Goal: Task Accomplishment & Management: Use online tool/utility

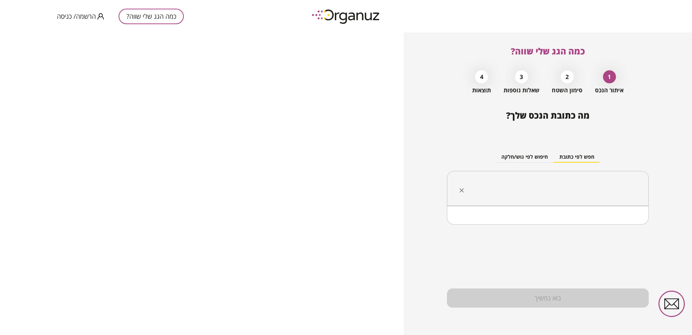
click at [584, 184] on input "text" at bounding box center [550, 189] width 179 height 18
click at [613, 229] on li "גמלא 39 בת חפר" at bounding box center [548, 224] width 183 height 13
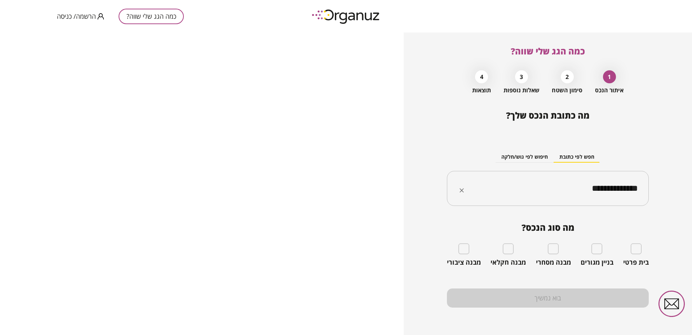
type input "**********"
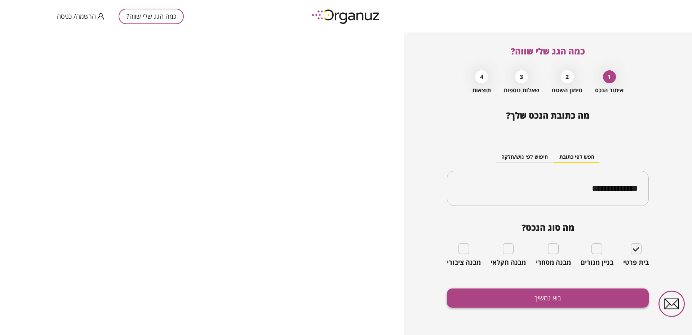
click at [578, 300] on button "בוא נמשיך" at bounding box center [548, 297] width 202 height 19
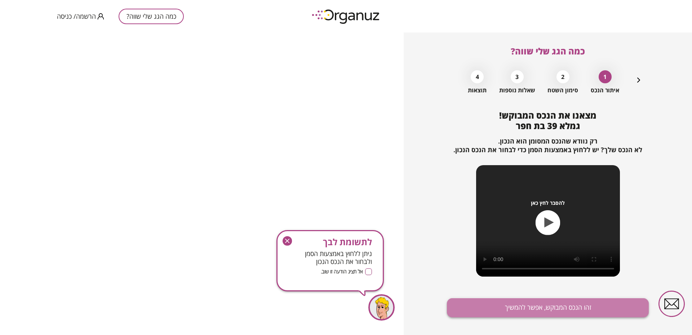
click at [563, 308] on button "זהו הנכס המבוקש, אפשר להמשיך" at bounding box center [548, 307] width 202 height 19
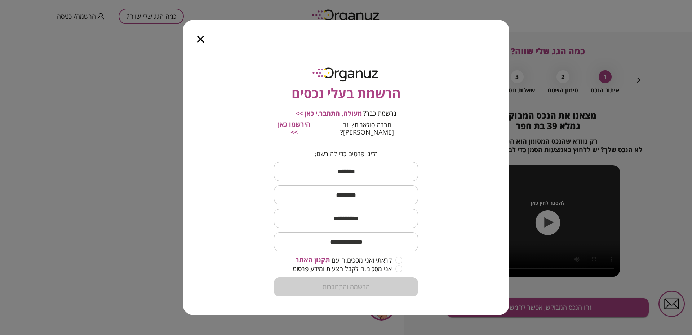
click at [328, 170] on input "text" at bounding box center [346, 171] width 144 height 21
type input "****"
type input "**********"
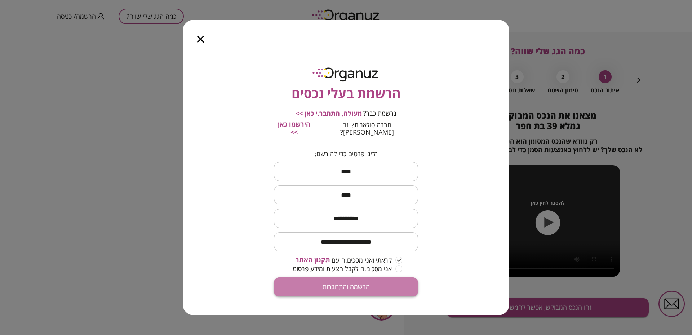
click at [382, 282] on button "הרשמה והתחברות" at bounding box center [346, 286] width 144 height 19
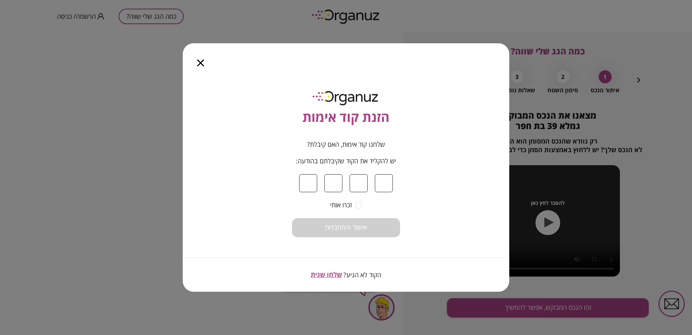
type input "*"
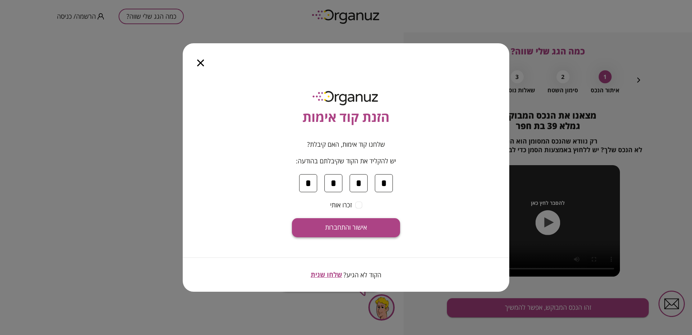
type input "*"
click at [336, 232] on button "אישור והתחברות" at bounding box center [346, 227] width 108 height 19
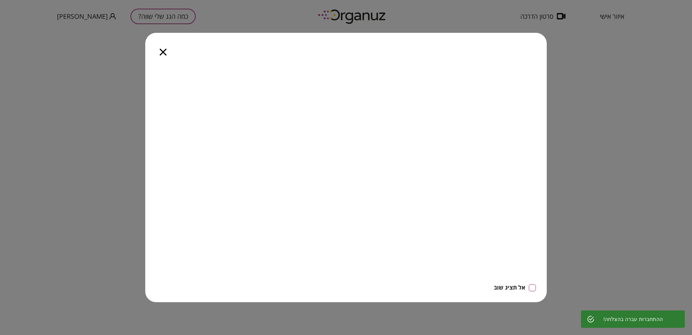
click at [169, 56] on div at bounding box center [163, 48] width 36 height 30
click at [165, 55] on icon "button" at bounding box center [163, 52] width 7 height 7
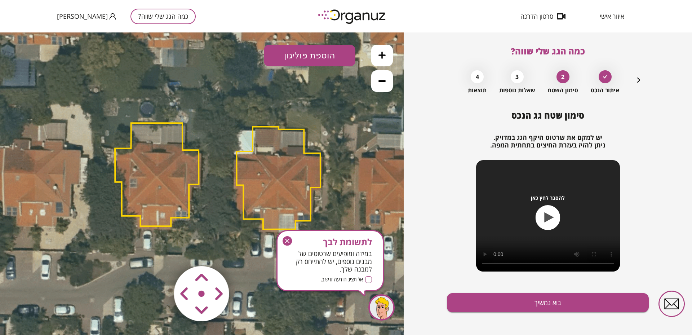
drag, startPoint x: 253, startPoint y: 97, endPoint x: 268, endPoint y: 89, distance: 16.9
click at [268, 89] on icon at bounding box center [216, 175] width 633 height 633
click at [286, 239] on icon "button" at bounding box center [287, 240] width 9 height 9
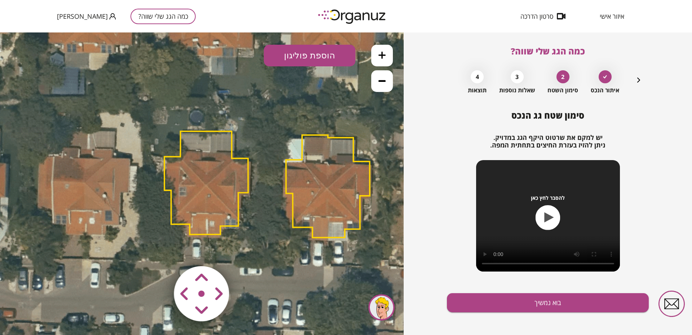
drag, startPoint x: 150, startPoint y: 172, endPoint x: 200, endPoint y: 180, distance: 50.8
click at [200, 180] on polygon at bounding box center [206, 182] width 84 height 103
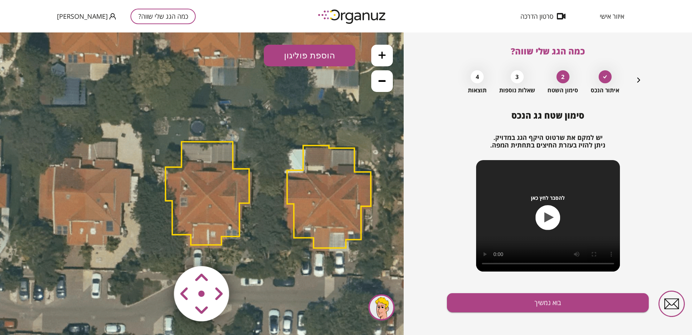
drag, startPoint x: 200, startPoint y: 180, endPoint x: 201, endPoint y: 190, distance: 10.5
click at [201, 190] on polygon at bounding box center [208, 193] width 84 height 103
click at [240, 166] on icon at bounding box center [267, 193] width 633 height 633
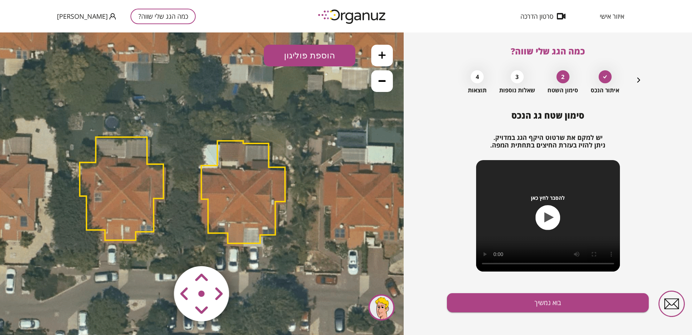
drag, startPoint x: 326, startPoint y: 188, endPoint x: 241, endPoint y: 183, distance: 85.6
click at [241, 183] on polygon at bounding box center [244, 192] width 84 height 102
click at [241, 186] on polygon at bounding box center [244, 192] width 84 height 102
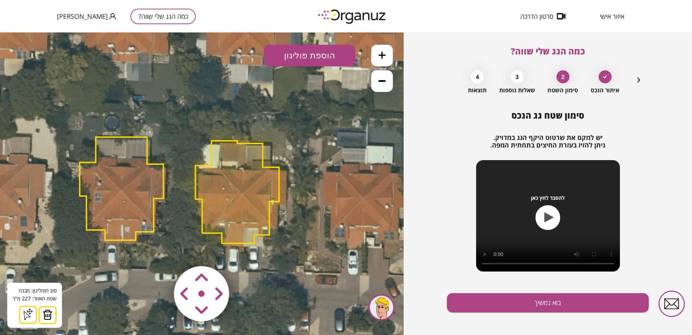
drag, startPoint x: 193, startPoint y: 295, endPoint x: 199, endPoint y: 278, distance: 18.3
click at [245, 251] on map at bounding box center [245, 251] width 0 height 0
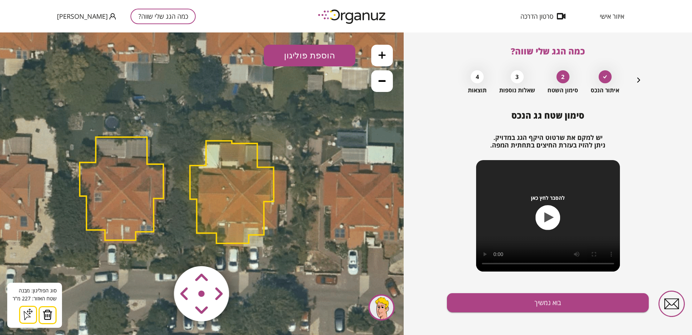
click at [159, 251] on area at bounding box center [159, 251] width 0 height 0
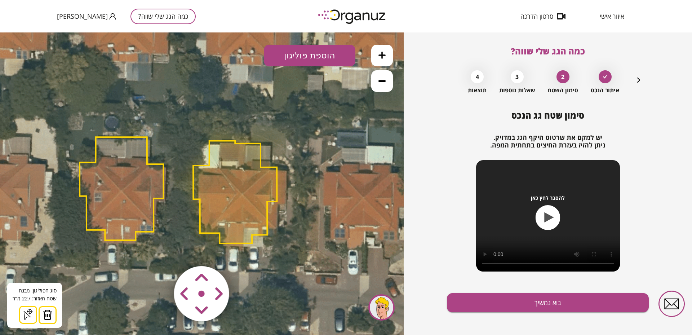
click at [159, 251] on area at bounding box center [159, 251] width 0 height 0
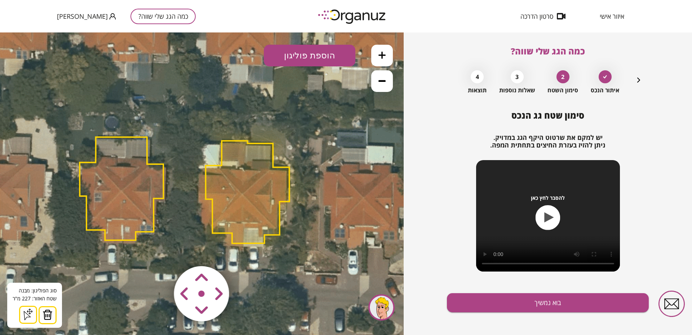
click at [159, 251] on area at bounding box center [159, 251] width 0 height 0
drag, startPoint x: 219, startPoint y: 295, endPoint x: 184, endPoint y: 296, distance: 35.4
click at [159, 251] on area at bounding box center [159, 251] width 0 height 0
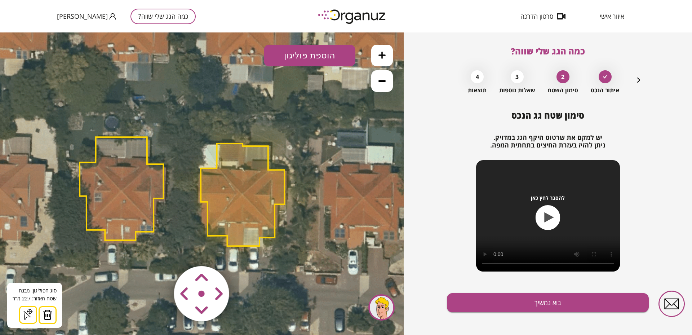
click at [159, 251] on area at bounding box center [159, 251] width 0 height 0
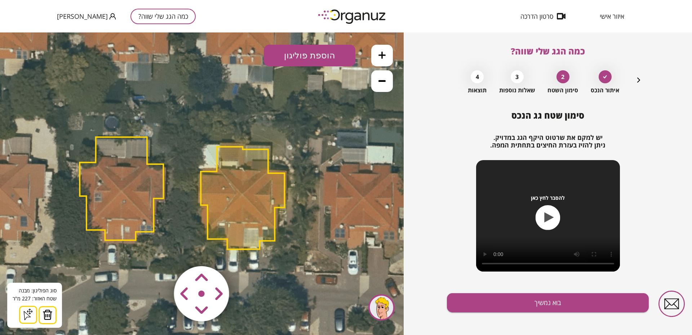
click at [159, 251] on area at bounding box center [159, 251] width 0 height 0
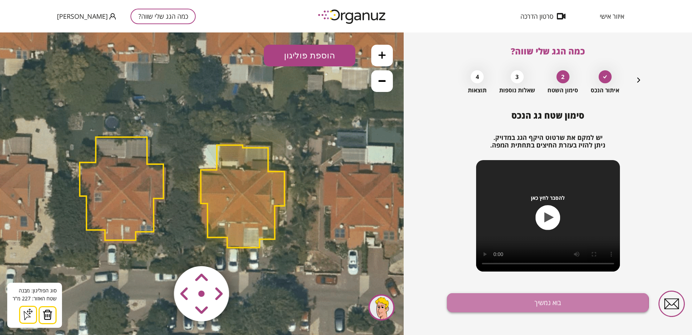
click at [491, 304] on button "בוא נמשיך" at bounding box center [548, 302] width 202 height 19
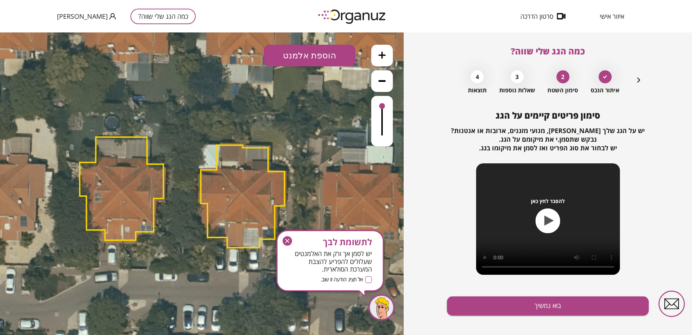
click at [220, 185] on polygon at bounding box center [243, 196] width 84 height 102
click at [230, 186] on polygon at bounding box center [243, 196] width 84 height 102
click at [220, 197] on polygon at bounding box center [243, 196] width 84 height 102
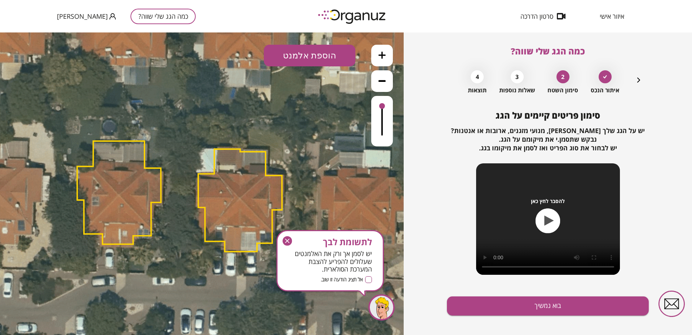
drag, startPoint x: 232, startPoint y: 200, endPoint x: 230, endPoint y: 208, distance: 8.2
click at [230, 208] on polygon at bounding box center [240, 200] width 84 height 102
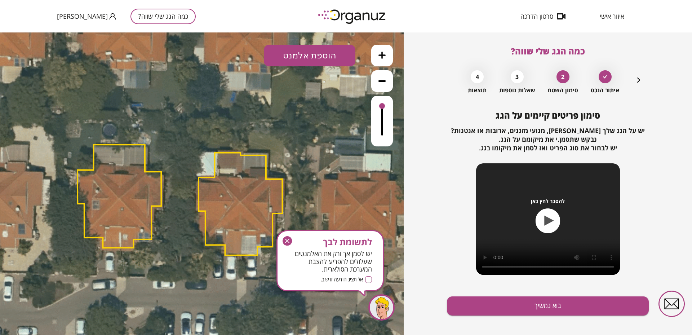
click at [310, 57] on button "הוספת אלמנט" at bounding box center [310, 56] width 92 height 22
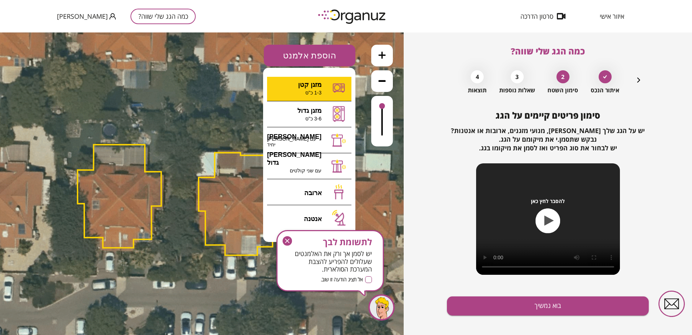
click at [313, 86] on div ".st0 { fill: #FFFFFF; } 0" at bounding box center [202, 183] width 404 height 303
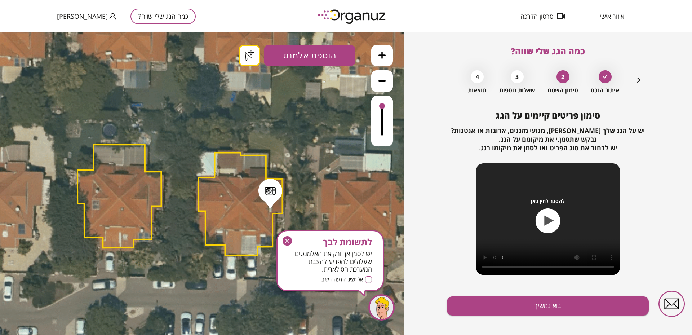
click at [288, 55] on button "הוספת אלמנט" at bounding box center [310, 56] width 92 height 22
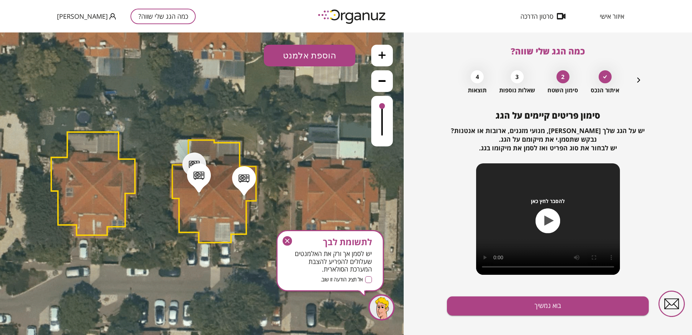
drag, startPoint x: 171, startPoint y: 124, endPoint x: 129, endPoint y: 101, distance: 47.8
click at [125, 97] on icon at bounding box center [152, 184] width 633 height 633
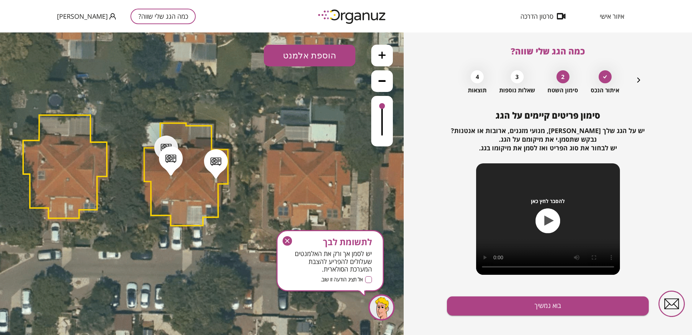
click at [327, 56] on button "הוספת אלמנט" at bounding box center [310, 56] width 92 height 22
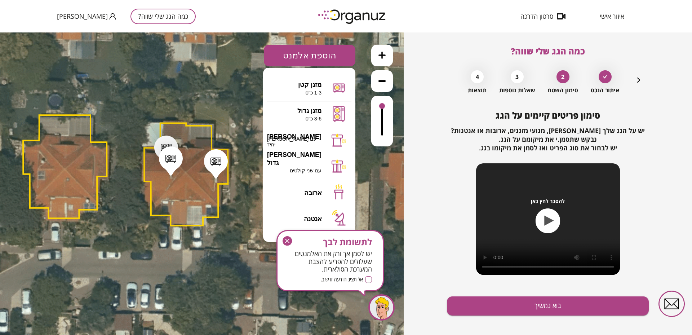
click at [326, 56] on button "הוספת אלמנט" at bounding box center [310, 56] width 92 height 22
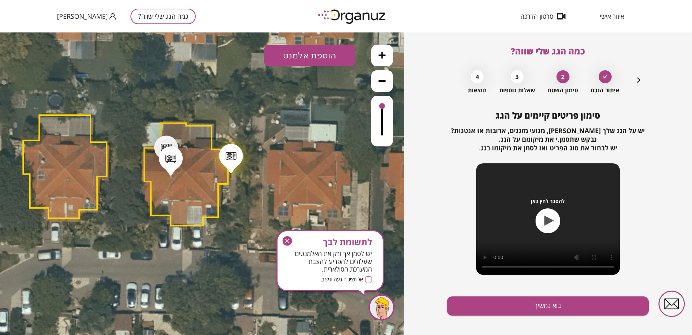
drag, startPoint x: 215, startPoint y: 158, endPoint x: 253, endPoint y: 140, distance: 42.7
click at [237, 152] on div at bounding box center [231, 156] width 11 height 8
drag, startPoint x: 254, startPoint y: 144, endPoint x: 254, endPoint y: 122, distance: 22.4
click at [254, 125] on div at bounding box center [253, 129] width 11 height 8
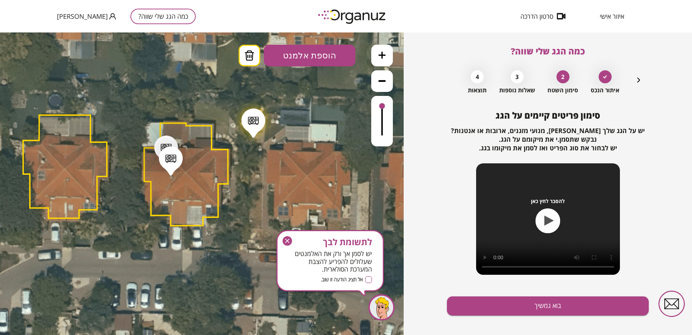
click at [242, 53] on button at bounding box center [250, 56] width 22 height 22
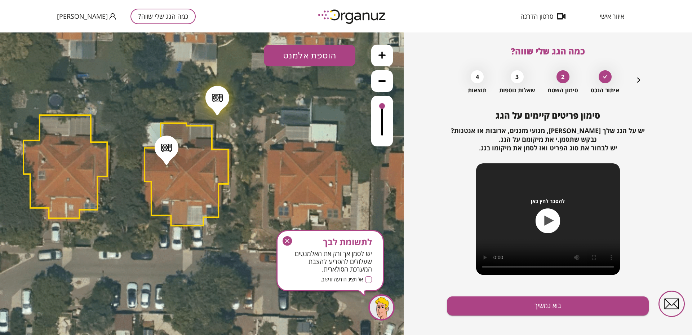
drag, startPoint x: 176, startPoint y: 164, endPoint x: 236, endPoint y: 93, distance: 93.1
click at [229, 93] on div at bounding box center [218, 100] width 24 height 29
click at [244, 55] on icon at bounding box center [249, 55] width 11 height 10
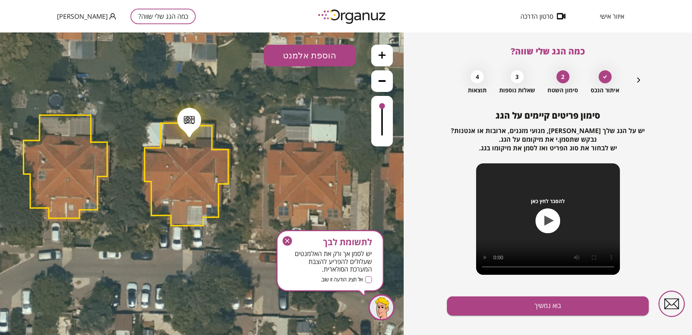
drag, startPoint x: 169, startPoint y: 148, endPoint x: 224, endPoint y: 95, distance: 76.8
click at [195, 116] on div at bounding box center [189, 120] width 11 height 8
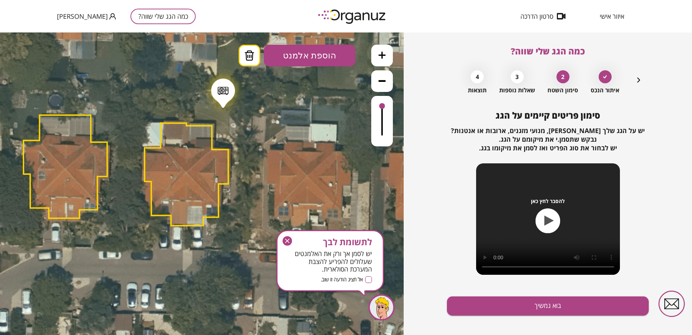
click at [245, 52] on icon at bounding box center [249, 55] width 9 height 10
click at [321, 62] on button "הוספת אלמנט" at bounding box center [310, 56] width 92 height 22
click at [320, 141] on div ".st0 { fill: #FFFFFF; } .st0 { fill: #FFFFFF; }" at bounding box center [202, 183] width 404 height 303
click at [479, 305] on button "בוא נמשיך" at bounding box center [548, 305] width 202 height 19
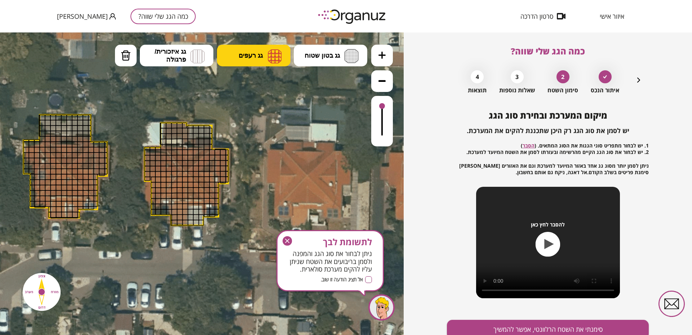
click at [270, 53] on img at bounding box center [275, 56] width 14 height 14
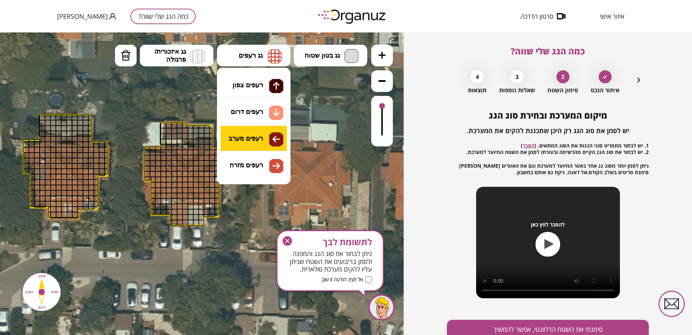
click at [255, 134] on div ".st0 { fill: #FFFFFF; } .st0 { fill: #FFFFFF; }" at bounding box center [202, 183] width 404 height 303
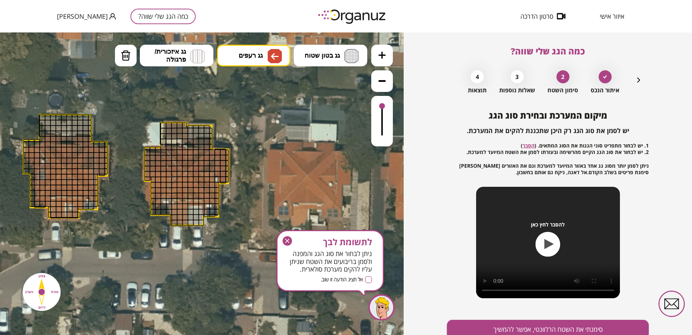
click at [147, 157] on div at bounding box center [147, 158] width 6 height 6
click at [152, 159] on div at bounding box center [153, 158] width 6 height 6
click at [158, 159] on div at bounding box center [158, 158] width 6 height 6
click at [162, 161] on div at bounding box center [163, 163] width 6 height 6
click at [163, 159] on div at bounding box center [163, 158] width 6 height 6
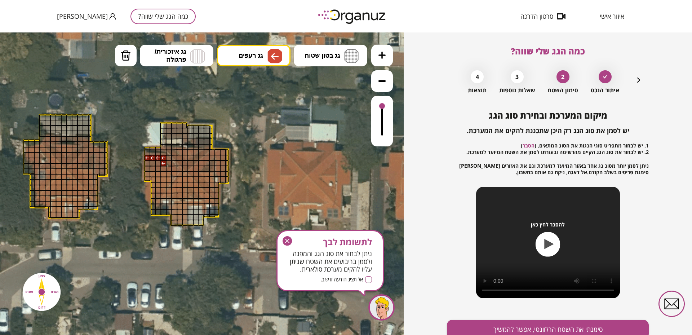
click at [168, 168] on div at bounding box center [169, 169] width 6 height 6
click at [169, 163] on div at bounding box center [169, 163] width 6 height 6
click at [164, 168] on div at bounding box center [163, 169] width 6 height 6
click at [158, 168] on div at bounding box center [158, 169] width 6 height 6
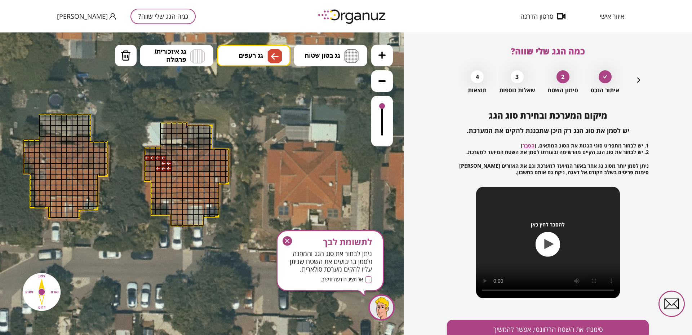
click at [152, 168] on div at bounding box center [153, 169] width 6 height 6
click at [151, 165] on div at bounding box center [153, 163] width 6 height 6
click at [155, 165] on div at bounding box center [158, 163] width 6 height 6
click at [148, 165] on div at bounding box center [147, 163] width 6 height 6
click at [147, 169] on div at bounding box center [147, 169] width 6 height 6
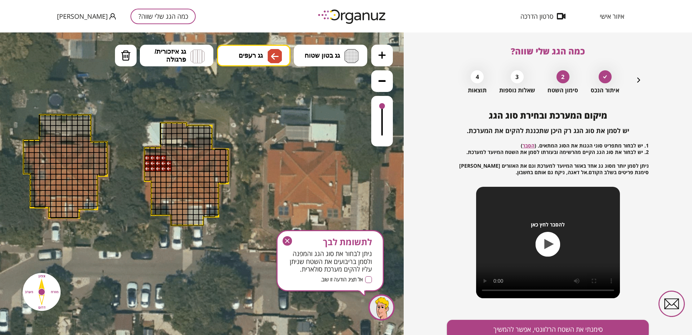
click at [164, 173] on div at bounding box center [163, 174] width 6 height 6
click at [157, 175] on div at bounding box center [158, 174] width 6 height 6
click at [150, 175] on div at bounding box center [153, 174] width 6 height 6
click at [146, 175] on div at bounding box center [147, 174] width 6 height 6
click at [146, 177] on div at bounding box center [147, 179] width 6 height 4
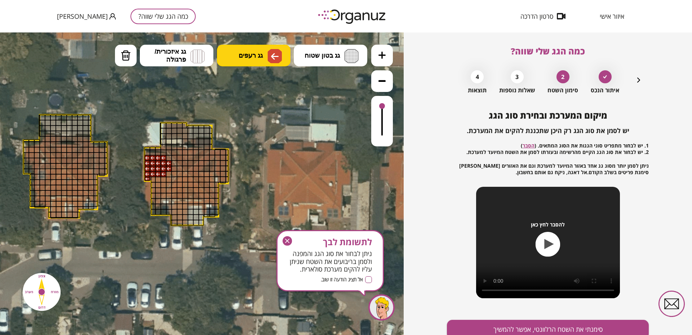
click at [285, 58] on button "גג רעפים" at bounding box center [254, 56] width 74 height 22
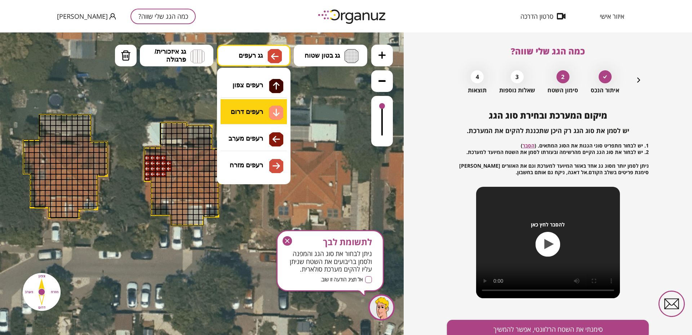
click at [261, 110] on div ".st0 { fill: #FFFFFF; } .st0 { fill: #FFFFFF; }" at bounding box center [202, 183] width 404 height 303
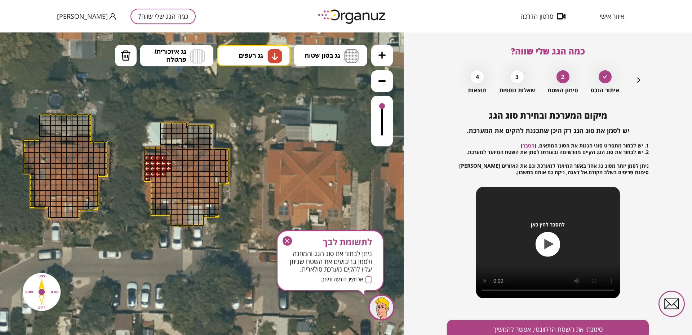
click at [183, 177] on div at bounding box center [185, 180] width 6 height 6
click at [180, 179] on div at bounding box center [180, 180] width 6 height 6
click at [179, 184] on div at bounding box center [180, 185] width 6 height 6
click at [179, 189] on div at bounding box center [180, 191] width 6 height 6
click at [179, 195] on div at bounding box center [180, 196] width 6 height 6
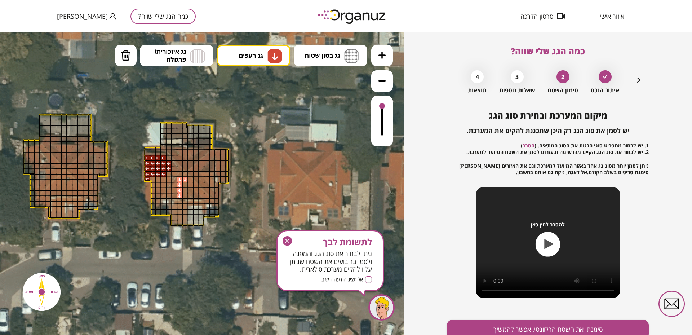
click at [184, 185] on div at bounding box center [185, 185] width 6 height 6
click at [184, 190] on div at bounding box center [185, 191] width 6 height 6
click at [184, 196] on div at bounding box center [185, 196] width 6 height 6
click at [173, 197] on div at bounding box center [174, 196] width 6 height 6
click at [168, 197] on div at bounding box center [169, 196] width 6 height 6
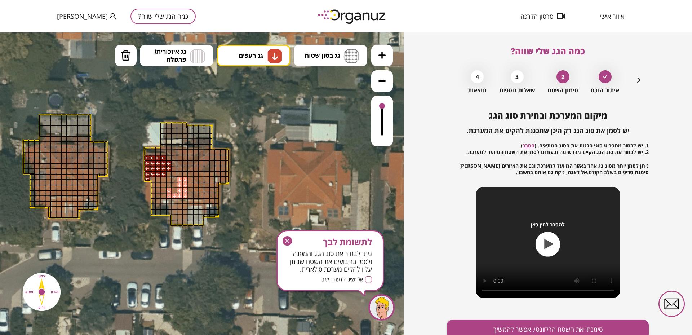
click at [169, 190] on div at bounding box center [169, 191] width 6 height 6
click at [174, 189] on div at bounding box center [174, 191] width 6 height 6
click at [175, 185] on div at bounding box center [174, 185] width 6 height 6
click at [175, 178] on div at bounding box center [174, 180] width 6 height 6
click at [183, 204] on div at bounding box center [185, 207] width 6 height 6
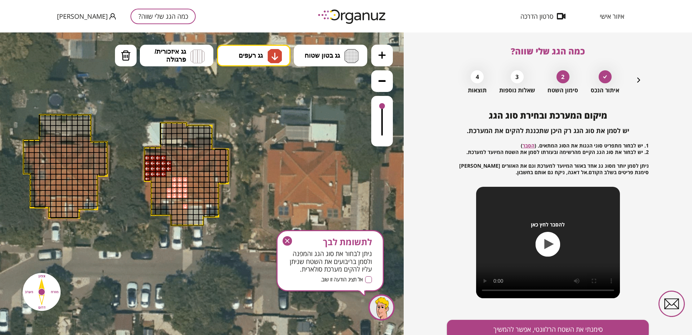
click at [178, 206] on div at bounding box center [180, 207] width 6 height 6
click at [184, 211] on div at bounding box center [185, 212] width 6 height 6
click at [180, 213] on div at bounding box center [180, 212] width 6 height 6
click at [184, 217] on div at bounding box center [185, 218] width 6 height 6
click at [183, 219] on div at bounding box center [185, 218] width 6 height 6
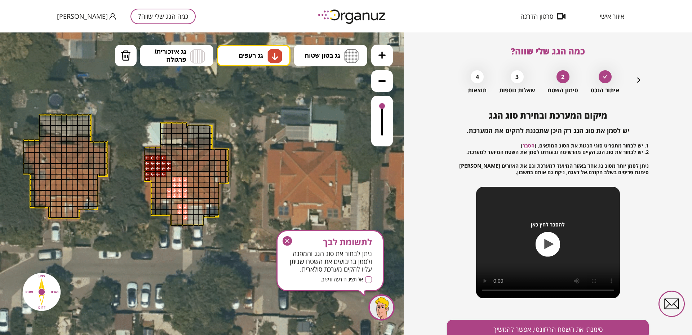
click at [179, 217] on div at bounding box center [180, 218] width 6 height 6
click at [174, 217] on div at bounding box center [175, 218] width 6 height 6
click at [174, 212] on div at bounding box center [175, 212] width 6 height 6
click at [174, 204] on div at bounding box center [175, 207] width 6 height 6
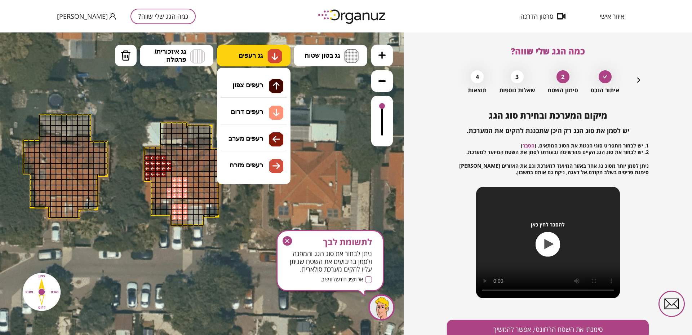
click at [257, 55] on span "גג רעפים" at bounding box center [251, 56] width 24 height 8
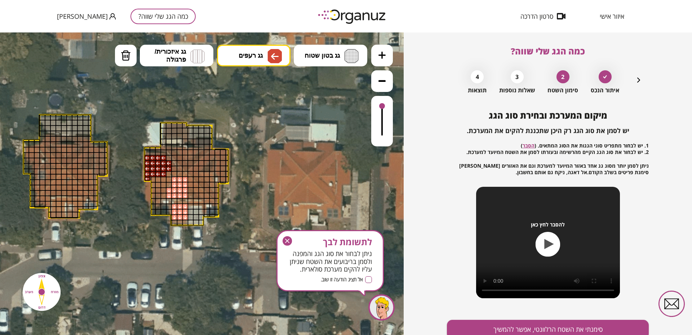
click at [252, 140] on div ".st0 { fill: #FFFFFF; } .st0 { fill: #FFFFFF; }" at bounding box center [202, 183] width 404 height 303
click at [168, 180] on div at bounding box center [169, 180] width 6 height 6
click at [163, 180] on div at bounding box center [163, 180] width 6 height 6
click at [156, 180] on div at bounding box center [158, 180] width 6 height 6
click at [154, 181] on div at bounding box center [153, 180] width 5 height 6
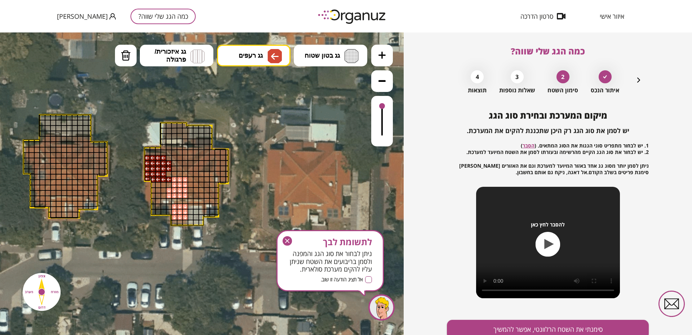
click at [156, 185] on div at bounding box center [158, 185] width 6 height 6
click at [164, 184] on div at bounding box center [163, 185] width 6 height 6
click at [167, 185] on div at bounding box center [169, 185] width 6 height 6
click at [163, 191] on div at bounding box center [163, 191] width 6 height 6
click at [158, 189] on div at bounding box center [158, 191] width 6 height 6
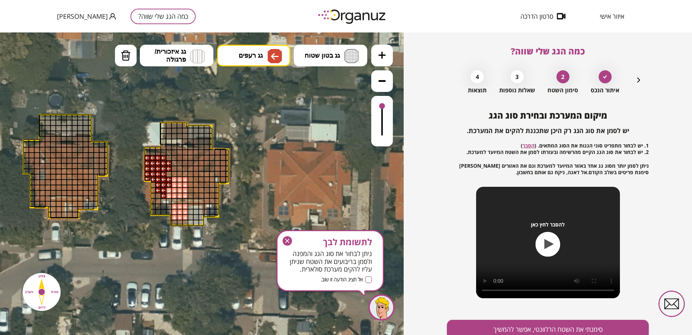
click at [162, 194] on div at bounding box center [163, 196] width 6 height 6
click at [157, 197] on div at bounding box center [158, 196] width 6 height 6
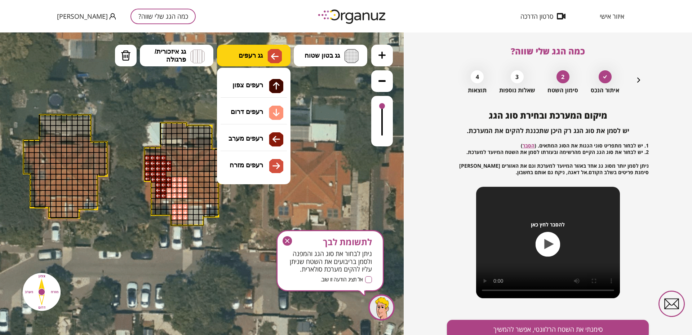
click at [264, 56] on button "גג רעפים" at bounding box center [254, 56] width 74 height 22
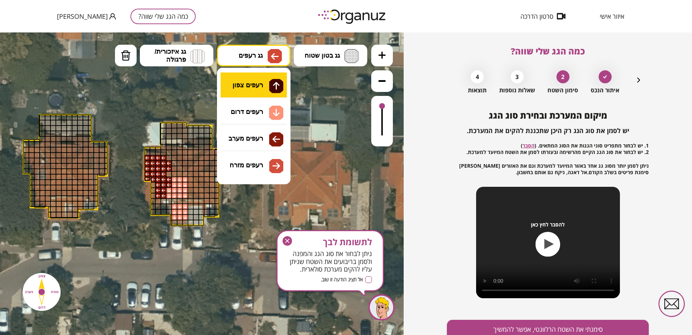
click at [265, 92] on div ".st0 { fill: #FFFFFF; } .st0 { fill: #FFFFFF; }" at bounding box center [202, 183] width 404 height 303
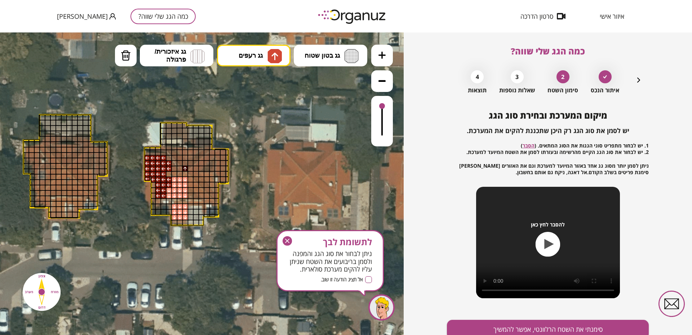
click at [187, 167] on div at bounding box center [185, 169] width 6 height 6
click at [189, 164] on div at bounding box center [191, 163] width 6 height 6
click at [185, 164] on div at bounding box center [185, 163] width 6 height 6
click at [181, 164] on div at bounding box center [180, 163] width 6 height 6
click at [179, 158] on div at bounding box center [180, 158] width 6 height 6
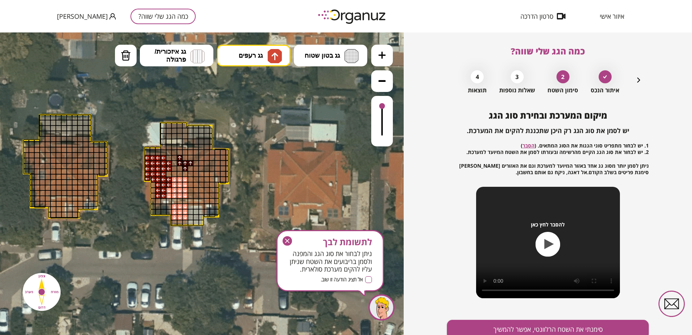
click at [176, 157] on div at bounding box center [174, 158] width 6 height 6
click at [185, 157] on div at bounding box center [185, 158] width 6 height 6
click at [191, 157] on div at bounding box center [191, 158] width 6 height 6
click at [195, 157] on div at bounding box center [196, 158] width 6 height 6
click at [199, 153] on div at bounding box center [201, 152] width 6 height 6
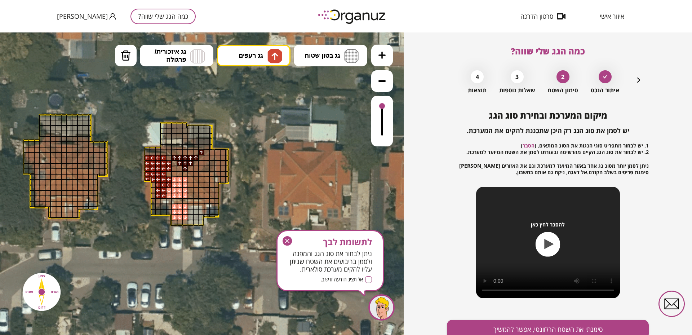
click at [195, 153] on div at bounding box center [196, 152] width 6 height 6
click at [192, 153] on div at bounding box center [191, 152] width 6 height 6
click at [186, 153] on div at bounding box center [185, 153] width 6 height 6
click at [181, 153] on div at bounding box center [180, 153] width 6 height 6
click at [174, 153] on div at bounding box center [174, 153] width 6 height 6
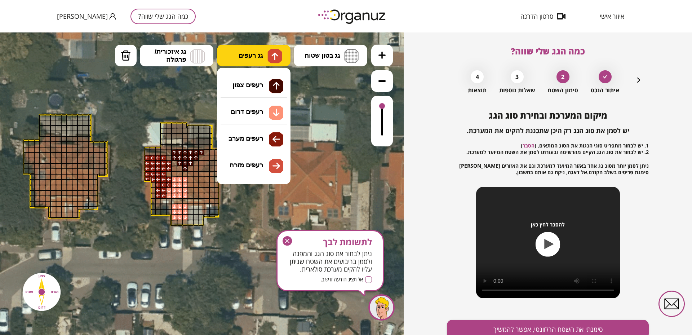
click at [262, 45] on button "גג רעפים" at bounding box center [254, 56] width 74 height 22
drag, startPoint x: 253, startPoint y: 142, endPoint x: 219, endPoint y: 148, distance: 34.8
click at [252, 142] on div ".st0 { fill: #FFFFFF; } .st0 { fill: #FFFFFF; }" at bounding box center [202, 183] width 404 height 303
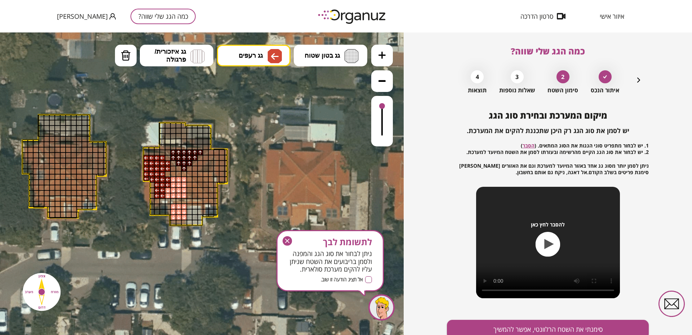
click at [168, 172] on div at bounding box center [168, 174] width 6 height 6
click at [176, 174] on div at bounding box center [179, 174] width 6 height 6
click at [172, 172] on div at bounding box center [173, 174] width 6 height 6
click at [173, 168] on div at bounding box center [173, 169] width 6 height 6
click at [305, 57] on span "גג בטון שטוח" at bounding box center [322, 56] width 35 height 8
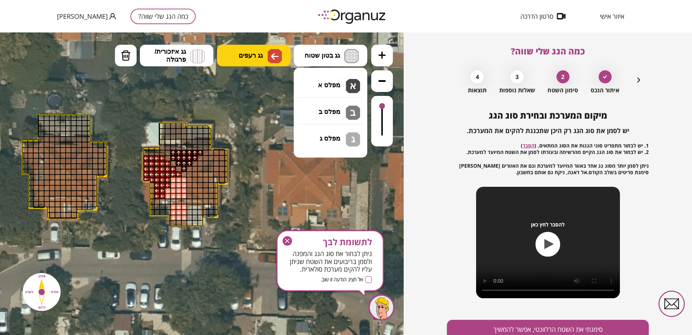
click at [270, 59] on img at bounding box center [275, 56] width 14 height 14
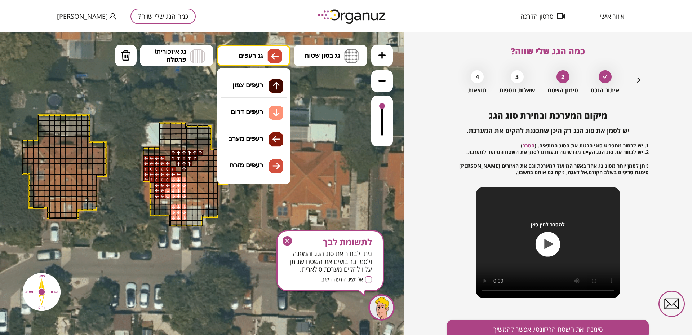
drag, startPoint x: 266, startPoint y: 84, endPoint x: 239, endPoint y: 107, distance: 35.8
click at [265, 85] on div ".st0 { fill: #FFFFFF; } .st0 { fill: #FFFFFF; }" at bounding box center [202, 183] width 404 height 303
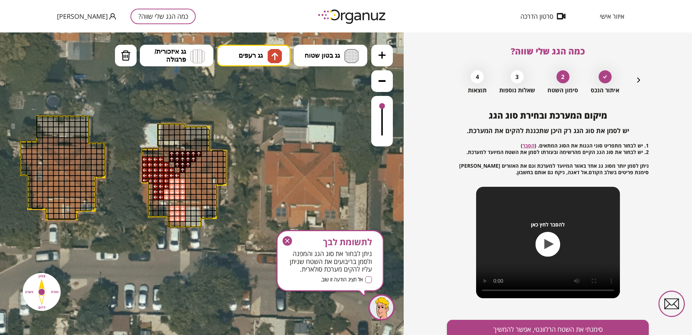
click at [199, 155] on div at bounding box center [199, 154] width 6 height 6
click at [196, 155] on div at bounding box center [199, 154] width 6 height 6
click at [194, 158] on div at bounding box center [193, 159] width 6 height 6
click at [192, 159] on div at bounding box center [193, 159] width 6 height 6
click at [128, 55] on img at bounding box center [126, 55] width 10 height 11
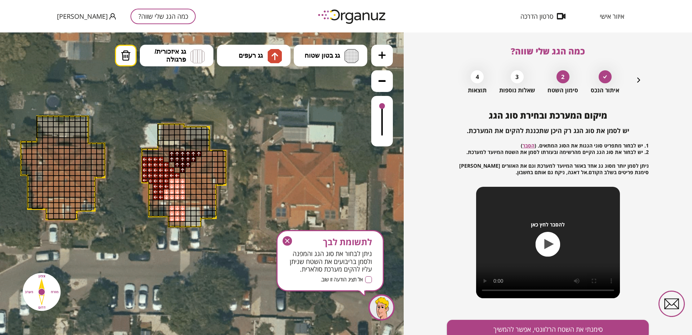
click at [198, 154] on div at bounding box center [199, 154] width 6 height 6
click at [193, 157] on div at bounding box center [193, 159] width 6 height 6
click at [193, 153] on div at bounding box center [193, 154] width 6 height 6
click at [190, 154] on div at bounding box center [188, 154] width 6 height 6
click at [188, 161] on div at bounding box center [188, 159] width 6 height 6
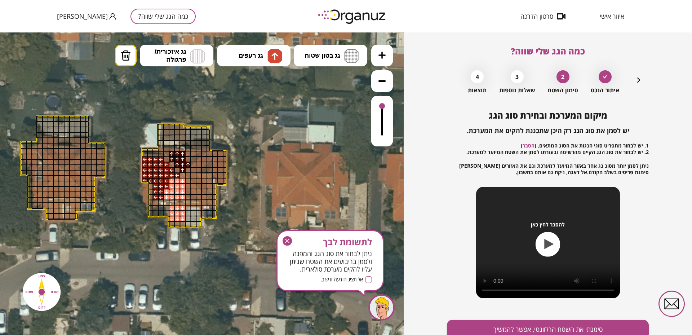
click at [187, 166] on div at bounding box center [188, 165] width 6 height 6
click at [244, 56] on span "גג רעפים" at bounding box center [251, 56] width 24 height 8
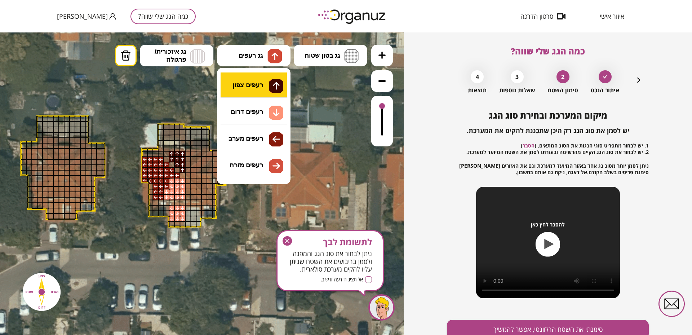
click at [250, 92] on div ".st0 { fill: #FFFFFF; } .st0 { fill: #FFFFFF; }" at bounding box center [202, 183] width 404 height 303
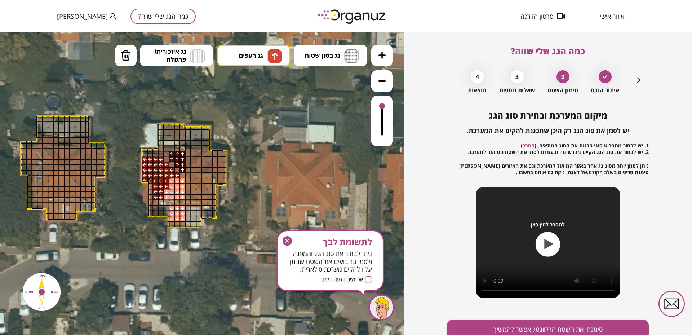
click at [181, 136] on div at bounding box center [183, 138] width 6 height 6
click at [176, 136] on div at bounding box center [177, 138] width 6 height 6
click at [173, 136] on div at bounding box center [172, 138] width 6 height 6
click at [168, 137] on div at bounding box center [166, 138] width 6 height 6
click at [164, 132] on div at bounding box center [166, 132] width 6 height 6
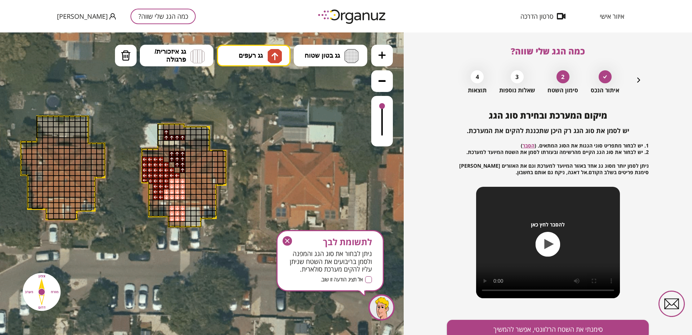
click at [173, 131] on div at bounding box center [172, 132] width 6 height 6
click at [181, 132] on div at bounding box center [183, 132] width 6 height 6
click at [181, 128] on div at bounding box center [182, 127] width 5 height 6
click at [177, 132] on div at bounding box center [177, 132] width 6 height 6
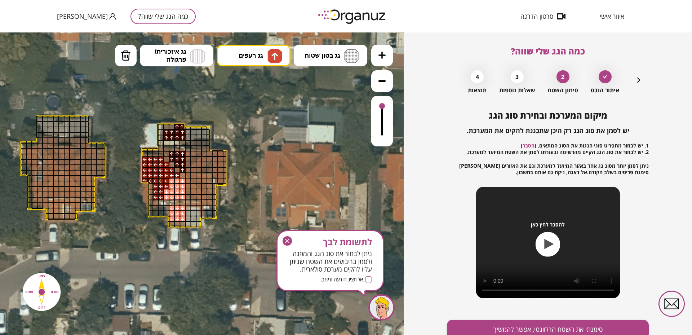
click at [173, 127] on div at bounding box center [172, 127] width 6 height 6
click at [165, 127] on div at bounding box center [166, 127] width 6 height 6
click at [166, 154] on div at bounding box center [166, 154] width 6 height 6
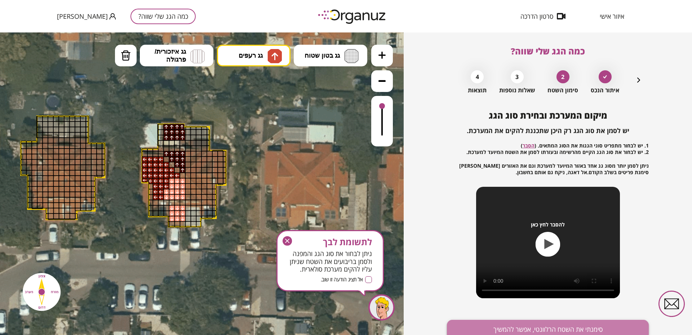
click at [559, 329] on button "סימנתי את השטח הרלוונטי, אפשר להמשיך" at bounding box center [548, 329] width 202 height 19
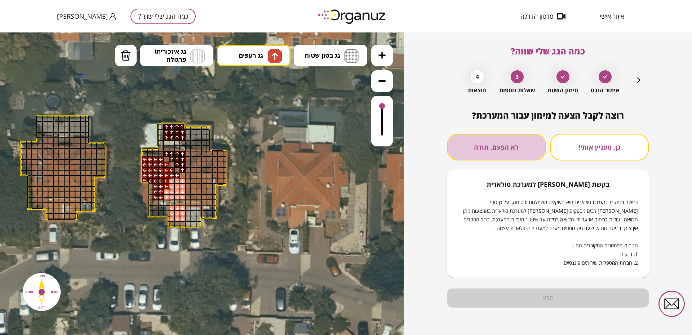
click at [493, 142] on button "לא הפעם, תודה" at bounding box center [496, 147] width 99 height 27
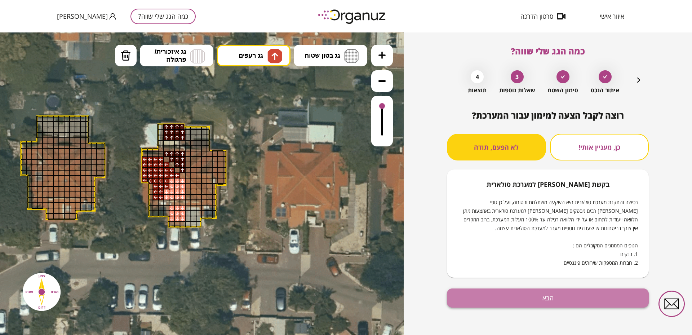
click at [539, 295] on button "הבא" at bounding box center [548, 297] width 202 height 19
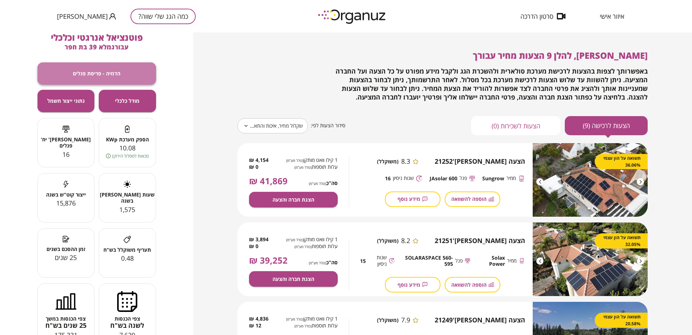
click at [107, 79] on button "הדמיה - פריסת פנלים" at bounding box center [97, 73] width 119 height 22
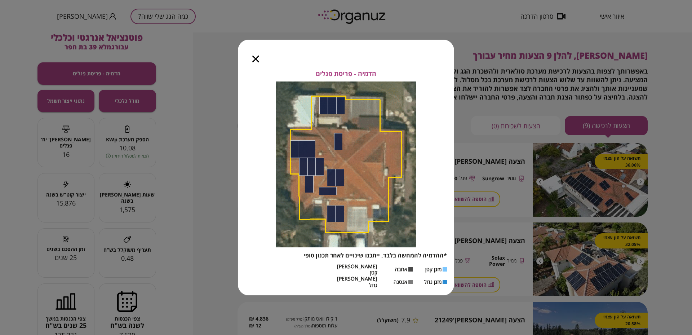
click at [255, 62] on icon "button" at bounding box center [255, 59] width 7 height 7
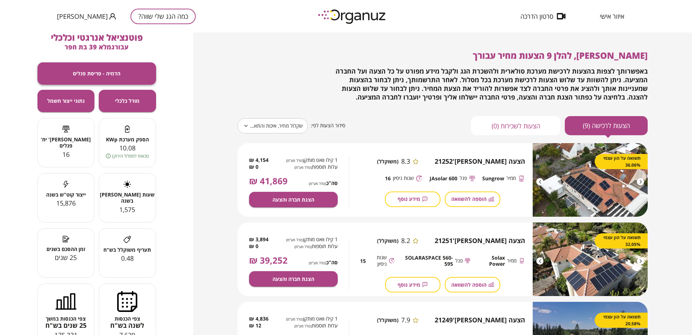
click at [129, 76] on button "הדמיה - פריסת פנלים" at bounding box center [97, 73] width 119 height 22
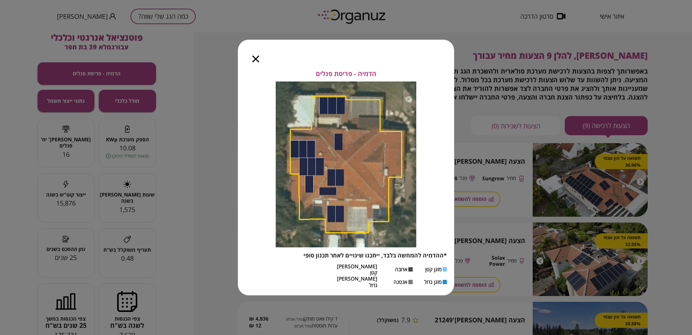
click at [252, 66] on div at bounding box center [256, 55] width 36 height 30
click at [262, 64] on div at bounding box center [256, 55] width 36 height 30
click at [254, 62] on icon "button" at bounding box center [255, 59] width 7 height 7
